Goal: Information Seeking & Learning: Check status

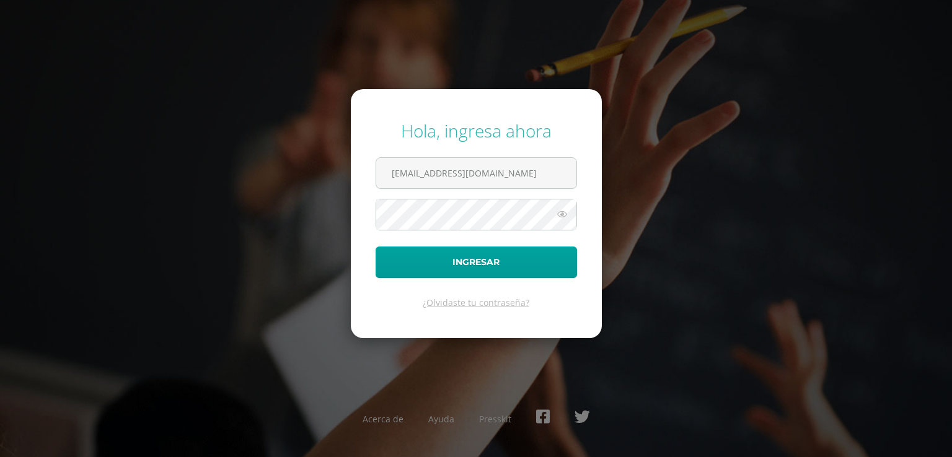
type input "hmsieboldg@sagradocorazon.edu.gt"
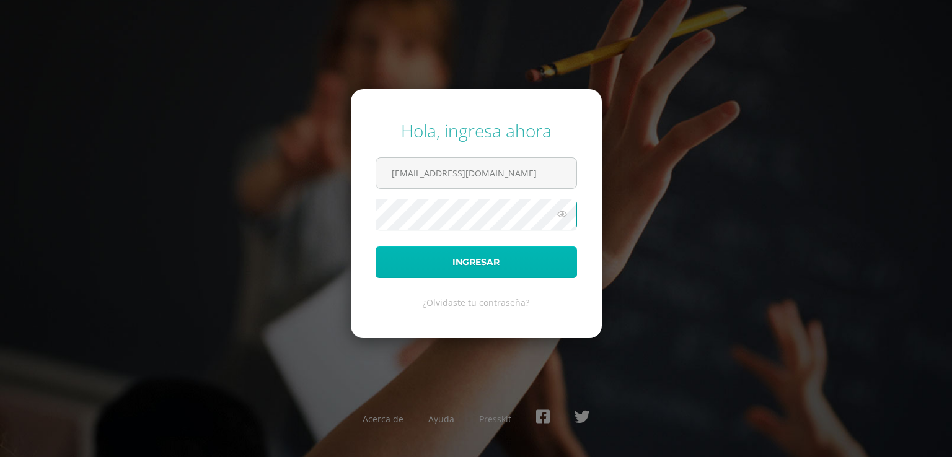
click at [497, 258] on button "Ingresar" at bounding box center [475, 263] width 201 height 32
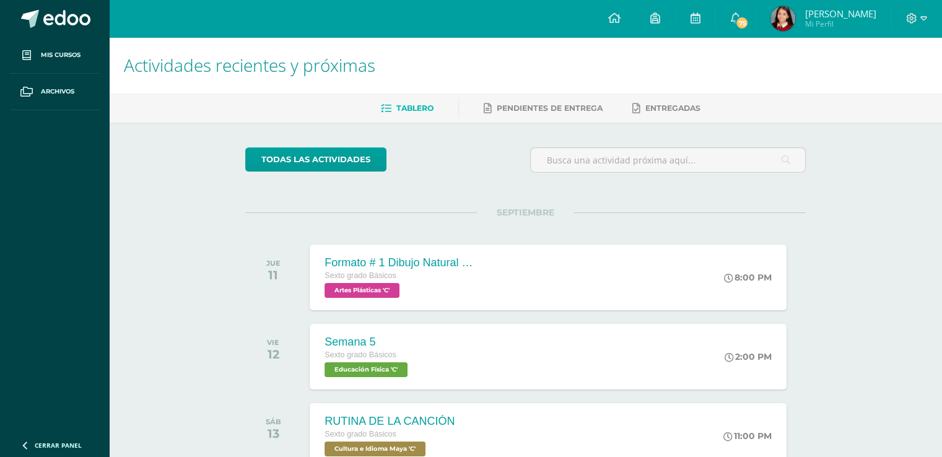
click at [780, 19] on img at bounding box center [783, 18] width 25 height 25
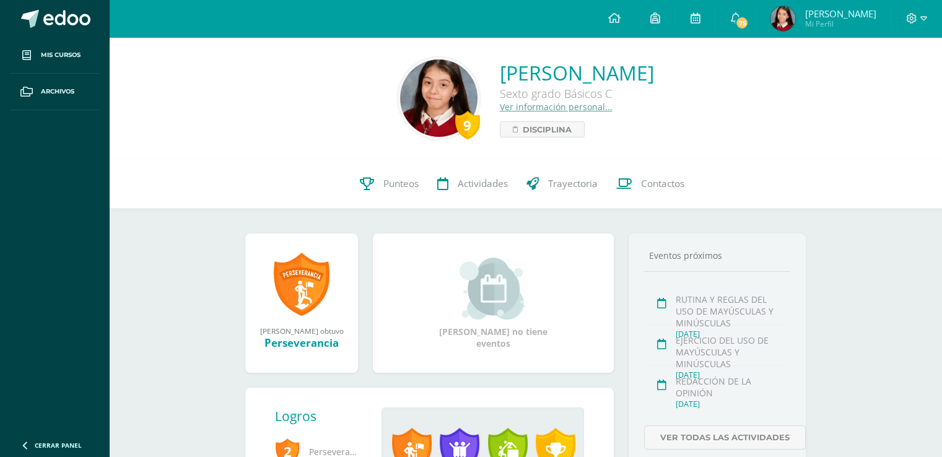
drag, startPoint x: 939, startPoint y: 180, endPoint x: 951, endPoint y: 208, distance: 30.8
click at [942, 208] on html "Mis cursos Archivos Cerrar panel Artes Plásticas Sexto grado Básicos "C" Comuni…" at bounding box center [471, 303] width 942 height 607
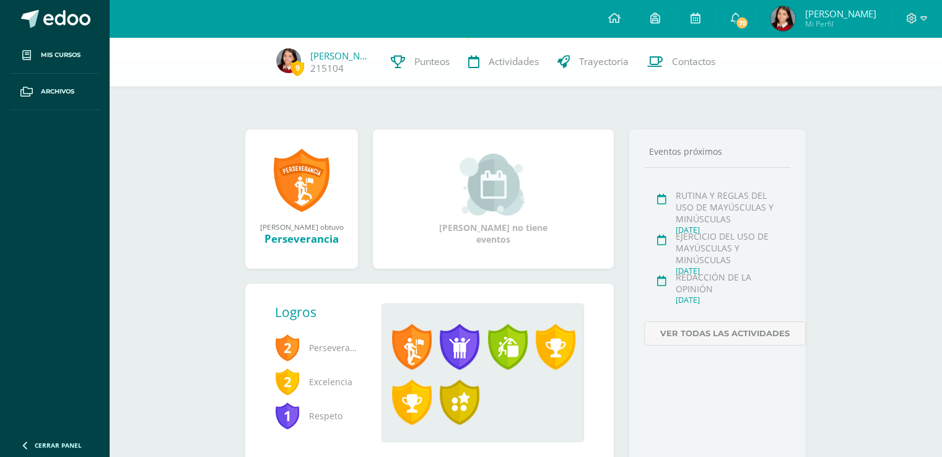
scroll to position [145, 0]
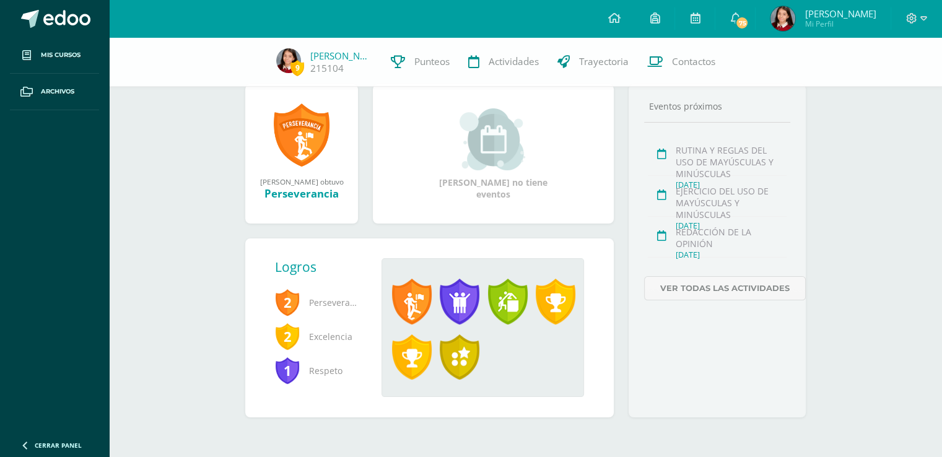
click at [410, 353] on span at bounding box center [412, 358] width 40 height 46
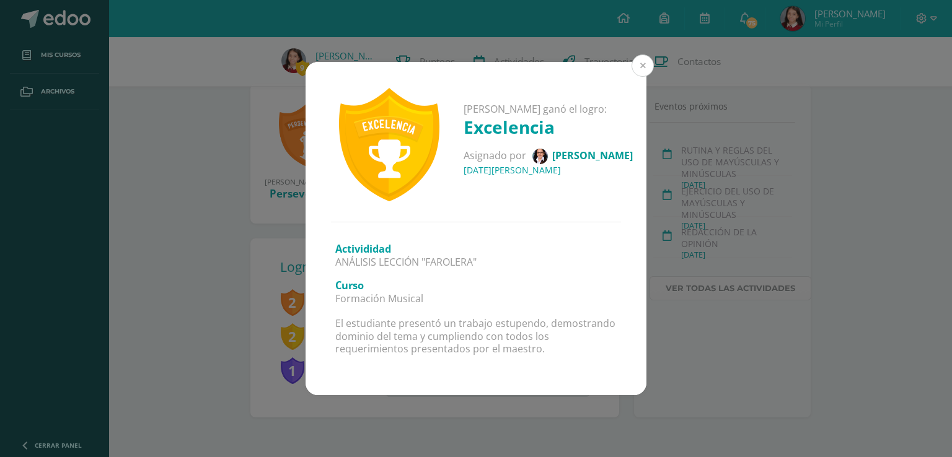
click at [643, 63] on button at bounding box center [642, 66] width 22 height 22
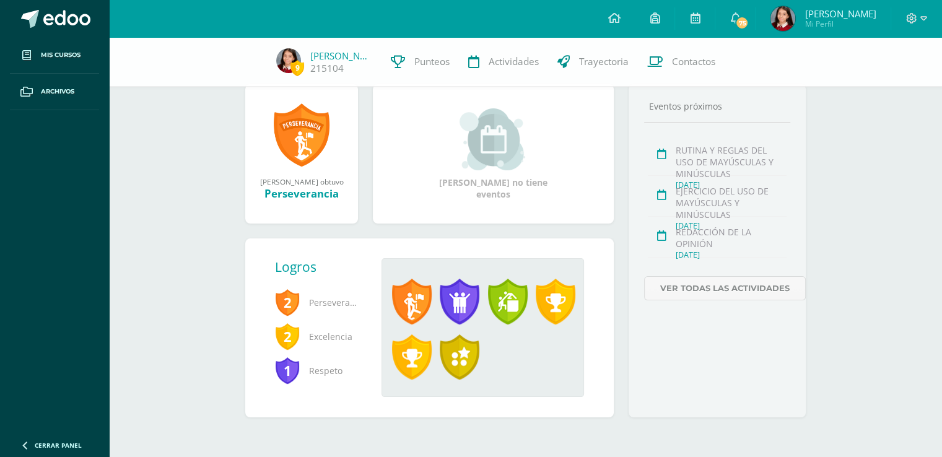
click at [285, 331] on span "2" at bounding box center [287, 336] width 25 height 29
click at [419, 307] on span at bounding box center [412, 302] width 40 height 46
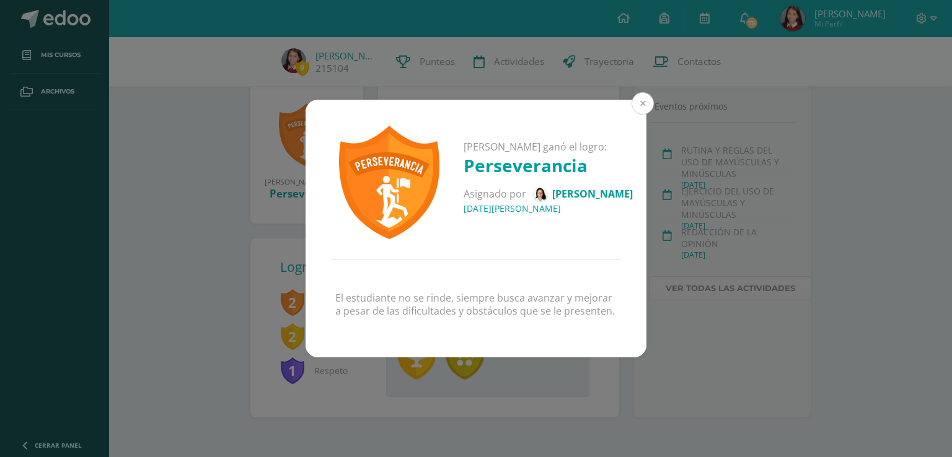
click at [644, 104] on button at bounding box center [642, 103] width 22 height 22
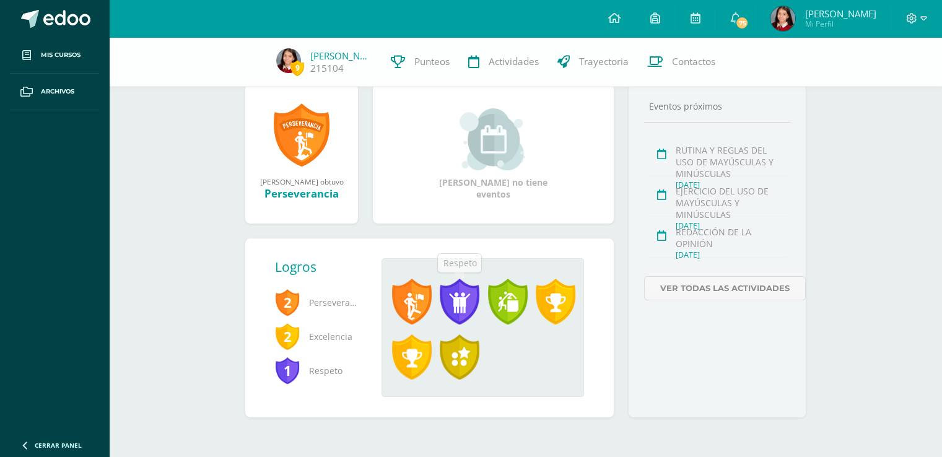
click at [441, 307] on span at bounding box center [460, 302] width 40 height 46
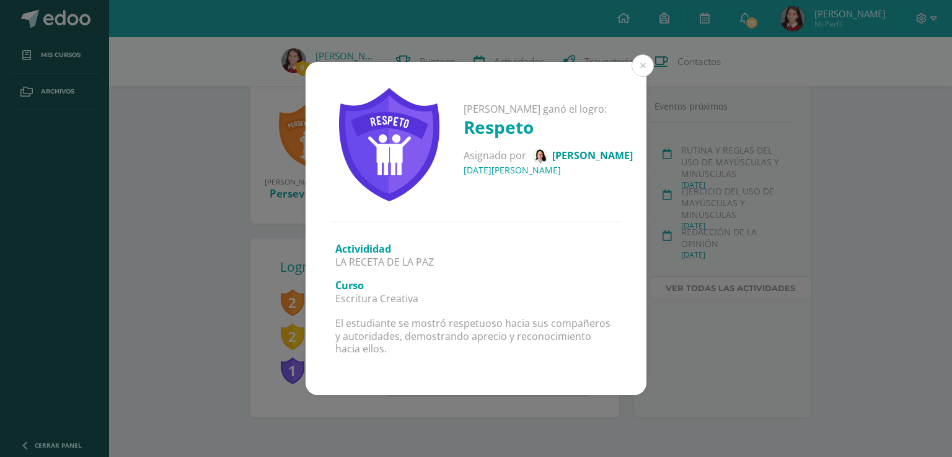
click at [630, 63] on div "[PERSON_NAME] ganó el logro: Respeto Asignado por [PERSON_NAME] [DATE][PERSON_N…" at bounding box center [475, 142] width 341 height 160
click at [644, 68] on button at bounding box center [642, 66] width 22 height 22
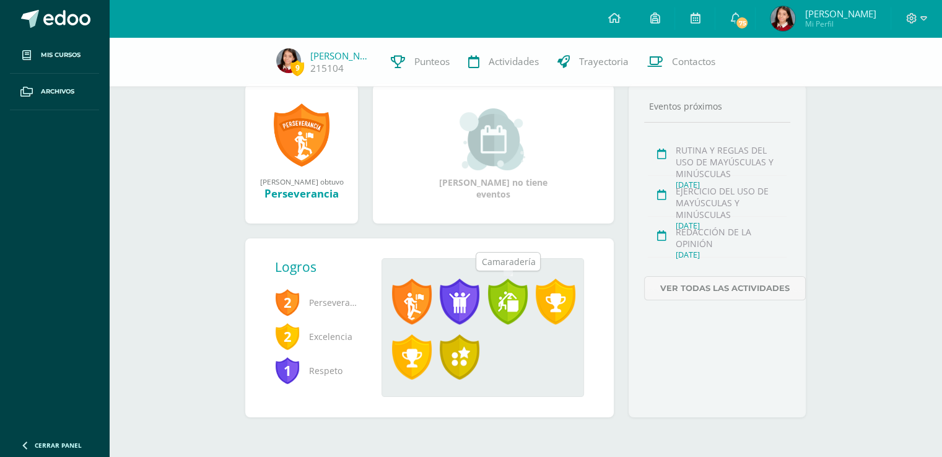
click at [520, 298] on span at bounding box center [508, 302] width 40 height 46
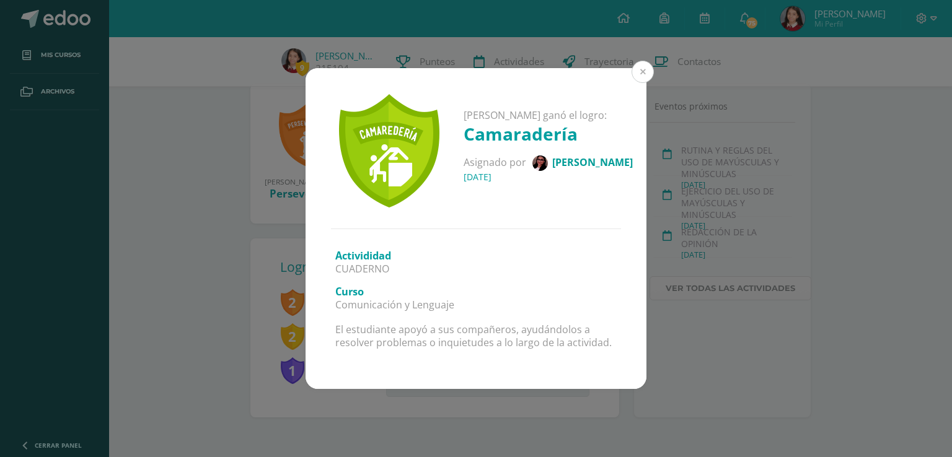
click at [643, 75] on button at bounding box center [642, 72] width 22 height 22
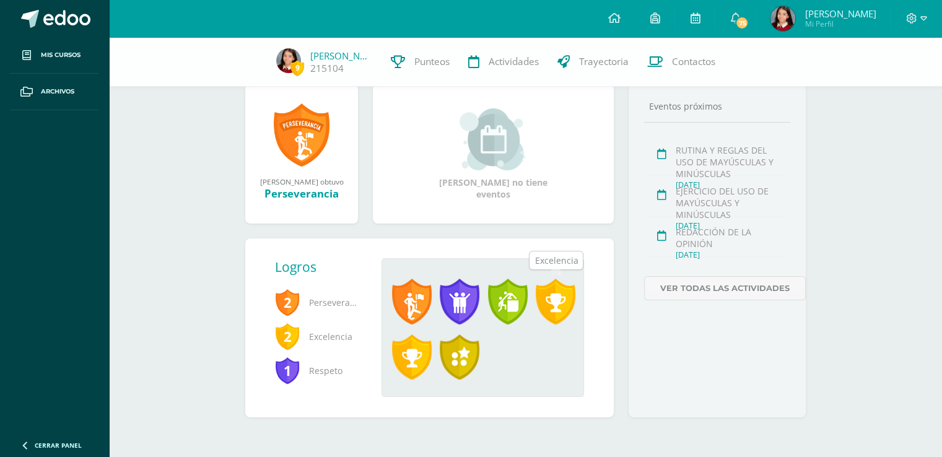
click at [558, 305] on span at bounding box center [556, 302] width 40 height 46
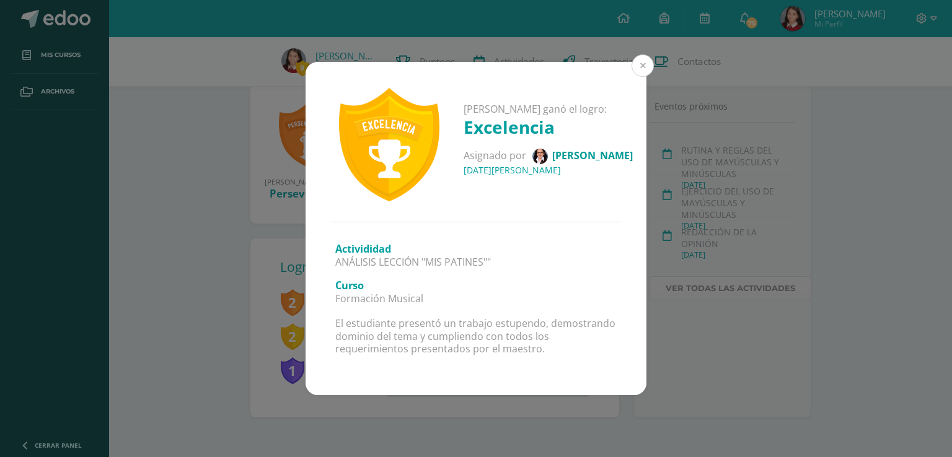
click at [642, 64] on button at bounding box center [642, 66] width 22 height 22
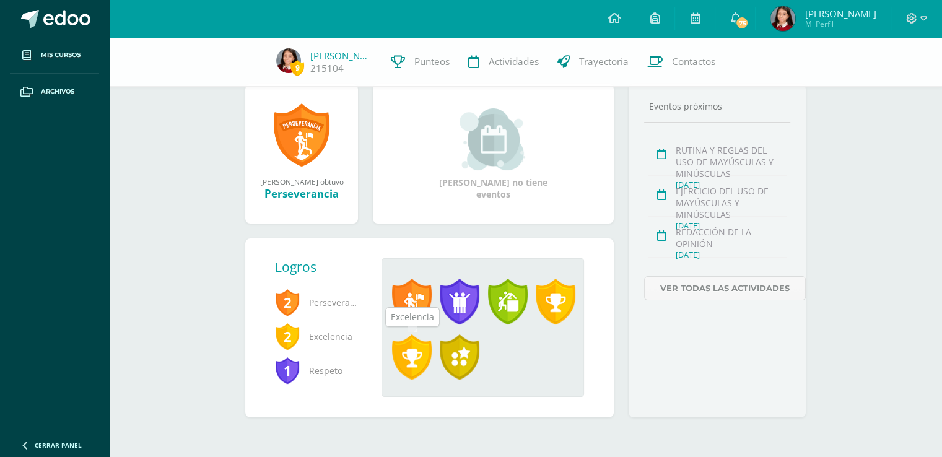
click at [419, 353] on span at bounding box center [412, 358] width 40 height 46
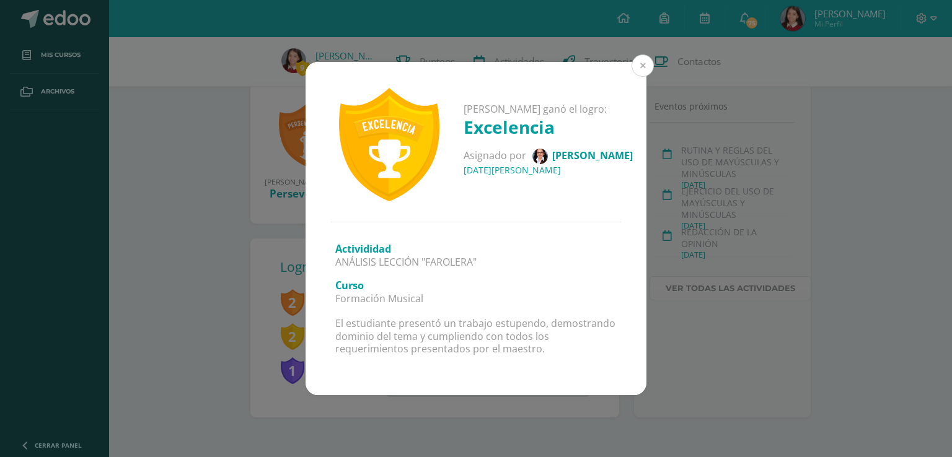
click at [640, 63] on button at bounding box center [642, 66] width 22 height 22
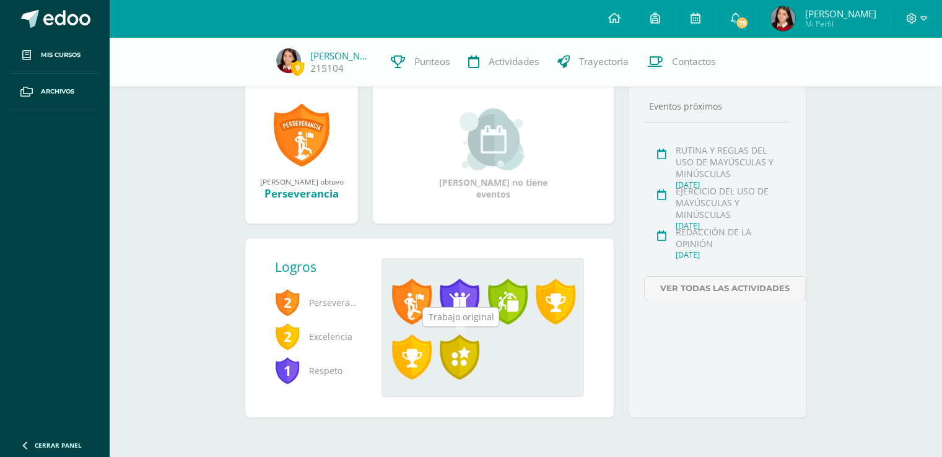
click at [465, 354] on span at bounding box center [460, 358] width 40 height 46
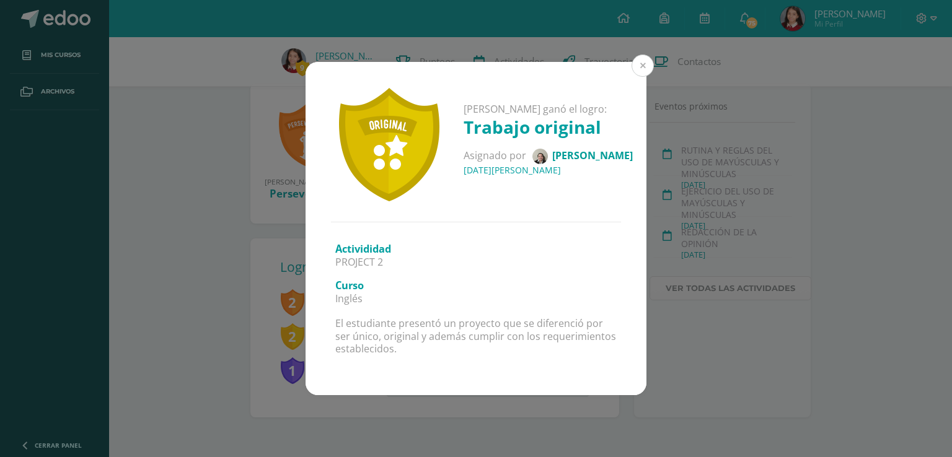
click at [639, 60] on button at bounding box center [642, 66] width 22 height 22
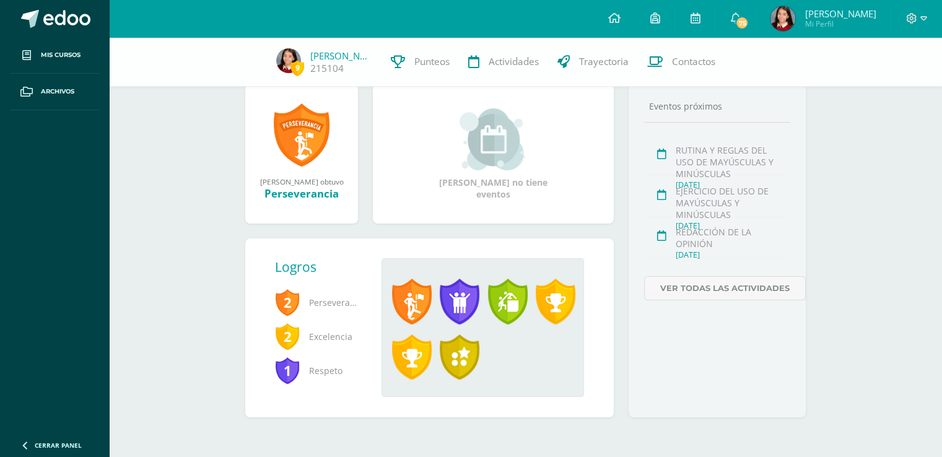
scroll to position [0, 0]
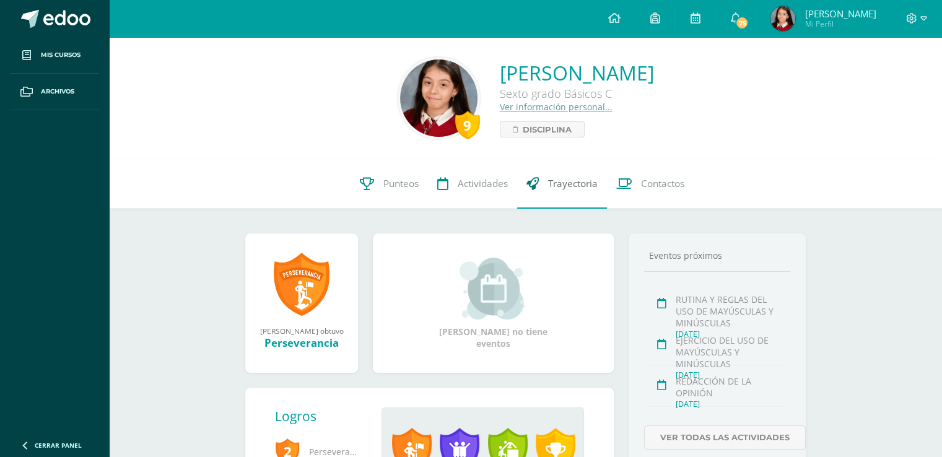
click at [568, 183] on span "Trayectoria" at bounding box center [573, 183] width 50 height 13
click at [407, 179] on span "Punteos" at bounding box center [401, 183] width 35 height 13
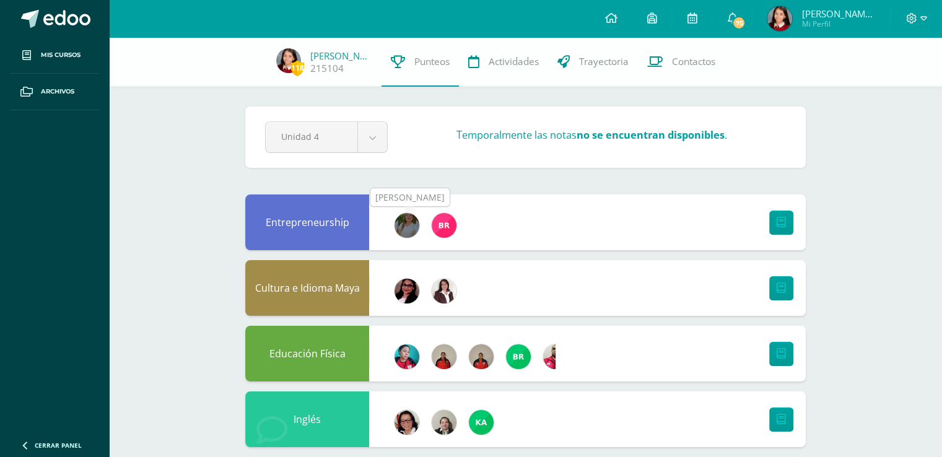
click at [401, 221] on img at bounding box center [407, 225] width 25 height 25
click at [297, 72] on span "118" at bounding box center [298, 67] width 14 height 15
click at [298, 63] on span "118" at bounding box center [298, 67] width 14 height 15
click at [304, 68] on span "118" at bounding box center [298, 67] width 14 height 15
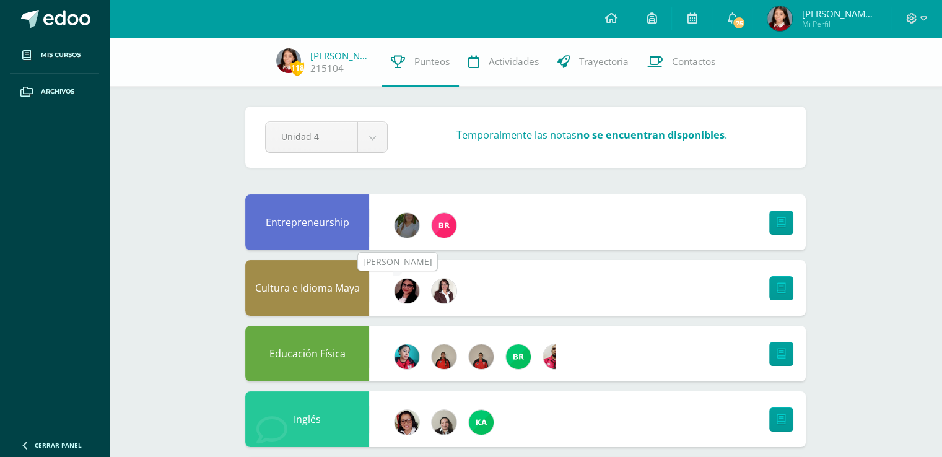
click at [406, 287] on img at bounding box center [407, 291] width 25 height 25
click at [405, 233] on img at bounding box center [407, 225] width 25 height 25
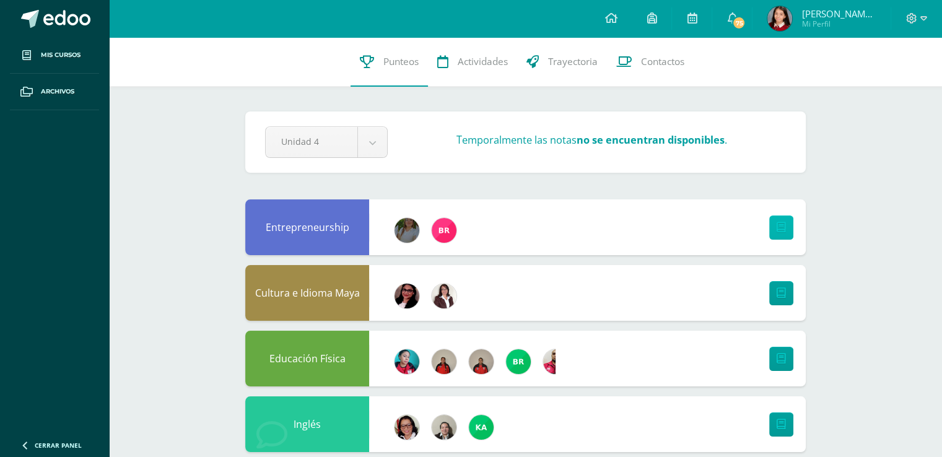
click at [782, 229] on icon at bounding box center [781, 227] width 9 height 11
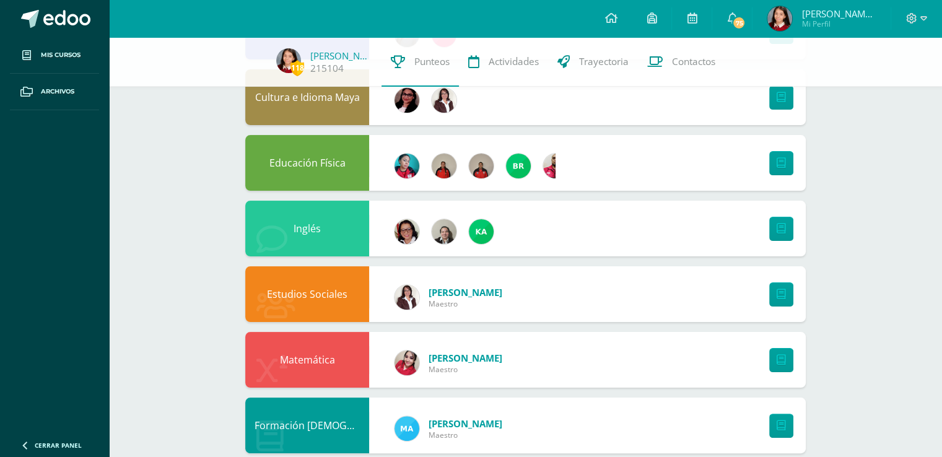
scroll to position [191, 0]
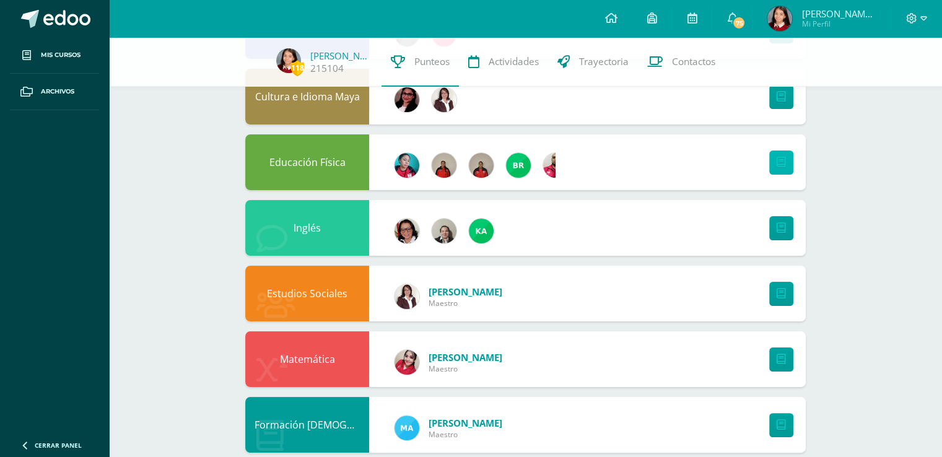
click at [781, 166] on icon at bounding box center [781, 162] width 9 height 11
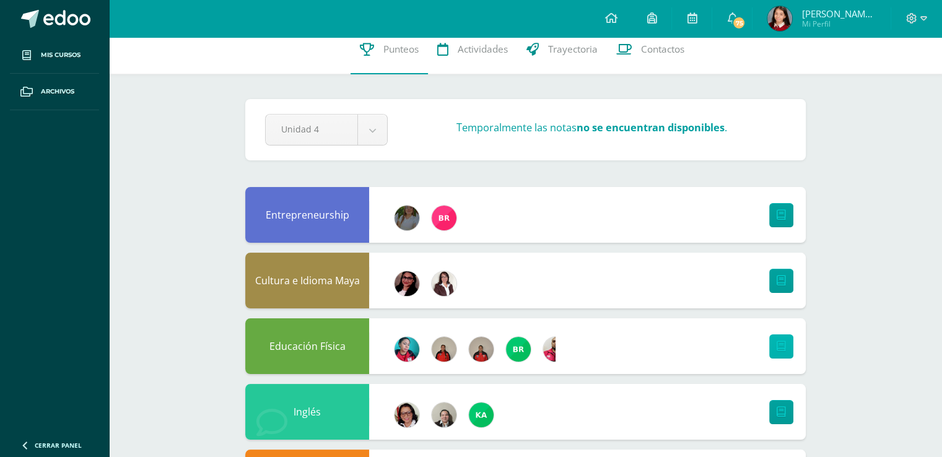
scroll to position [0, 0]
